Goal: Task Accomplishment & Management: Manage account settings

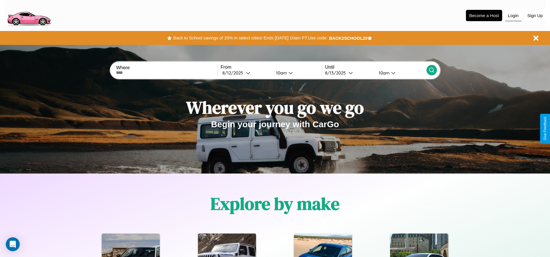
click at [513, 15] on button "Login" at bounding box center [513, 15] width 17 height 11
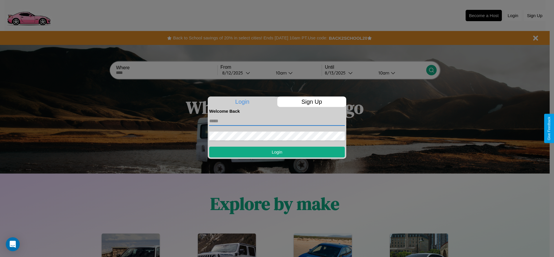
click at [277, 121] on input "text" at bounding box center [277, 120] width 136 height 9
type input "**********"
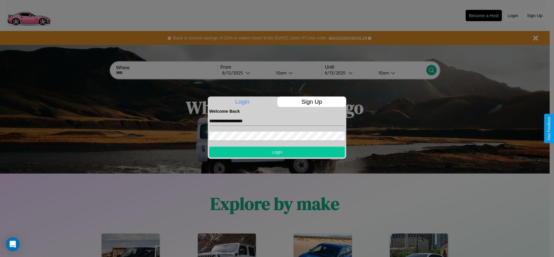
click at [277, 152] on button "Login" at bounding box center [277, 152] width 136 height 11
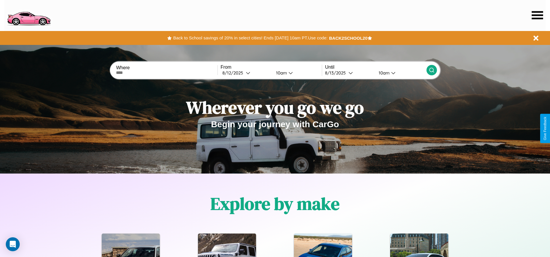
click at [537, 15] on icon at bounding box center [536, 15] width 11 height 8
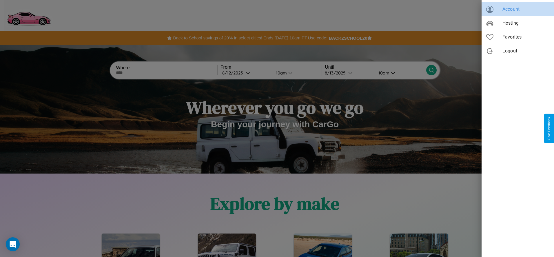
click at [518, 9] on span "Account" at bounding box center [525, 9] width 47 height 7
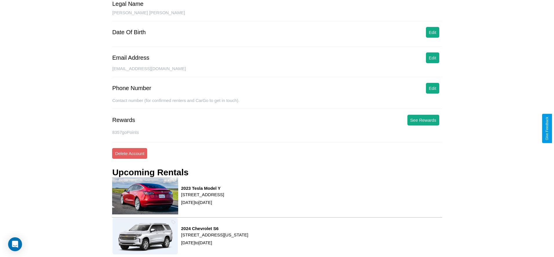
scroll to position [78, 0]
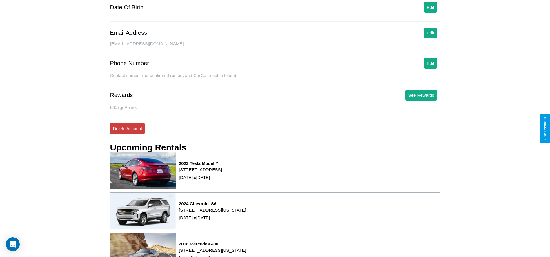
click at [127, 128] on button "Delete Account" at bounding box center [127, 128] width 35 height 11
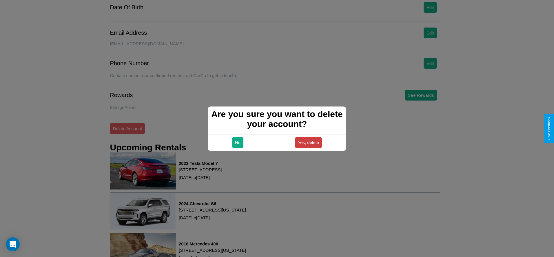
click at [308, 142] on button "Yes, delete" at bounding box center [308, 142] width 27 height 11
